Goal: Navigation & Orientation: Find specific page/section

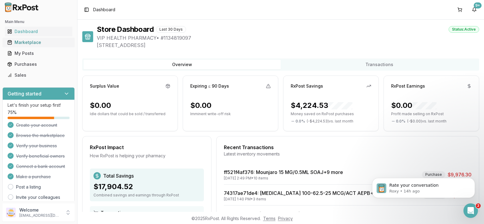
click at [37, 44] on div "Marketplace" at bounding box center [38, 42] width 63 height 6
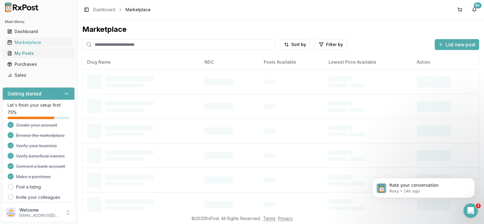
click at [37, 52] on div "My Posts" at bounding box center [38, 53] width 63 height 6
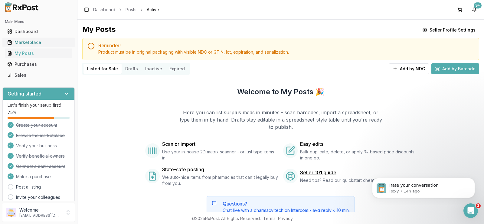
click at [38, 44] on div "Marketplace" at bounding box center [38, 42] width 63 height 6
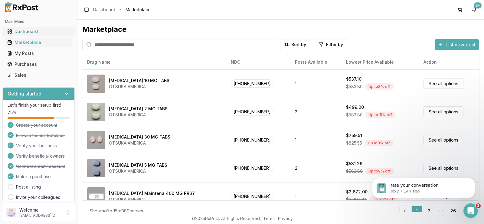
click at [43, 28] on link "Dashboard" at bounding box center [39, 31] width 68 height 11
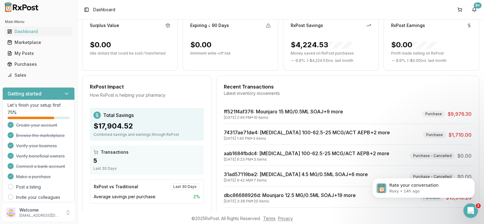
scroll to position [91, 0]
